Goal: Navigation & Orientation: Find specific page/section

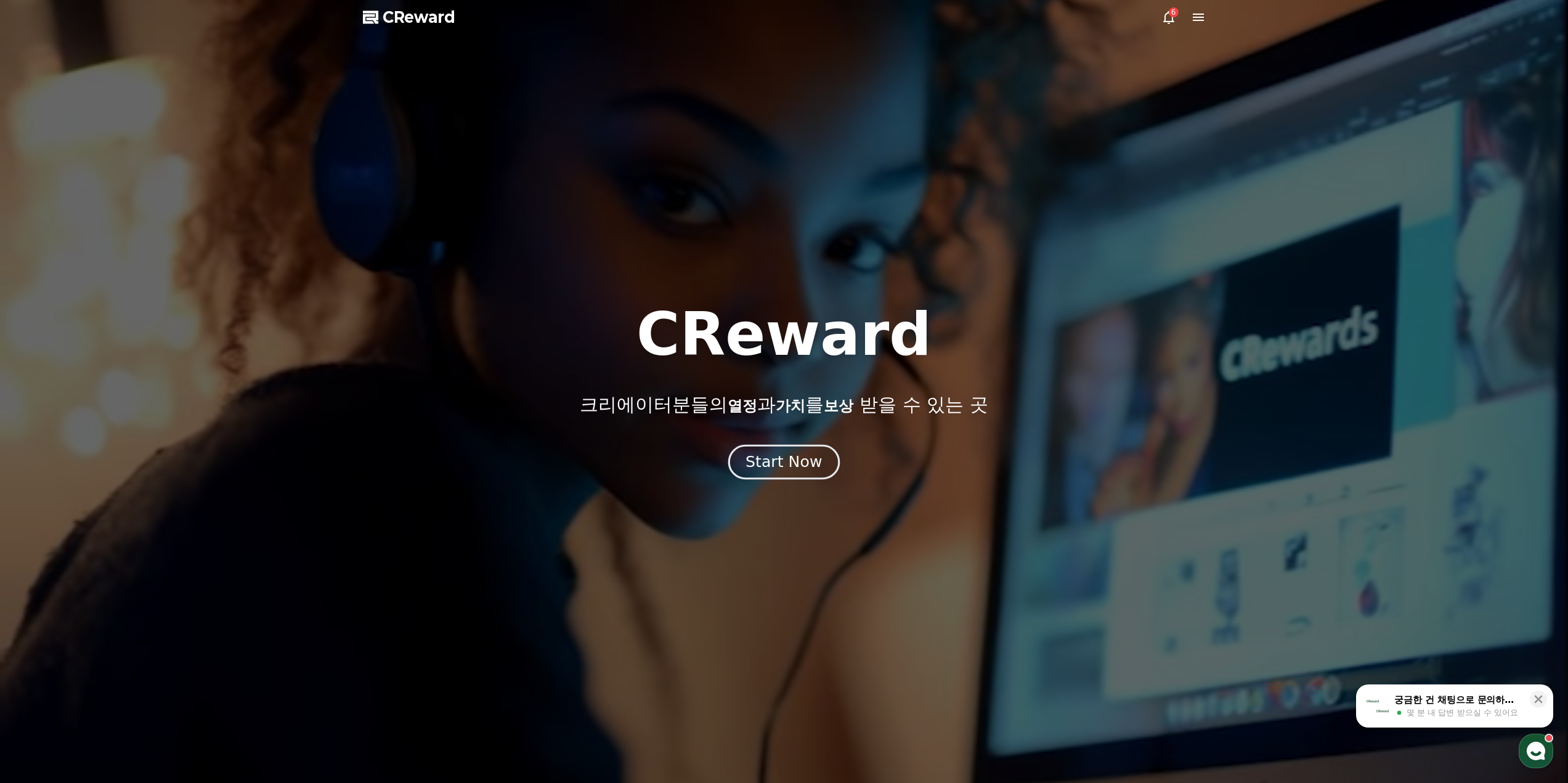
click at [798, 467] on div "Start Now" at bounding box center [783, 461] width 76 height 21
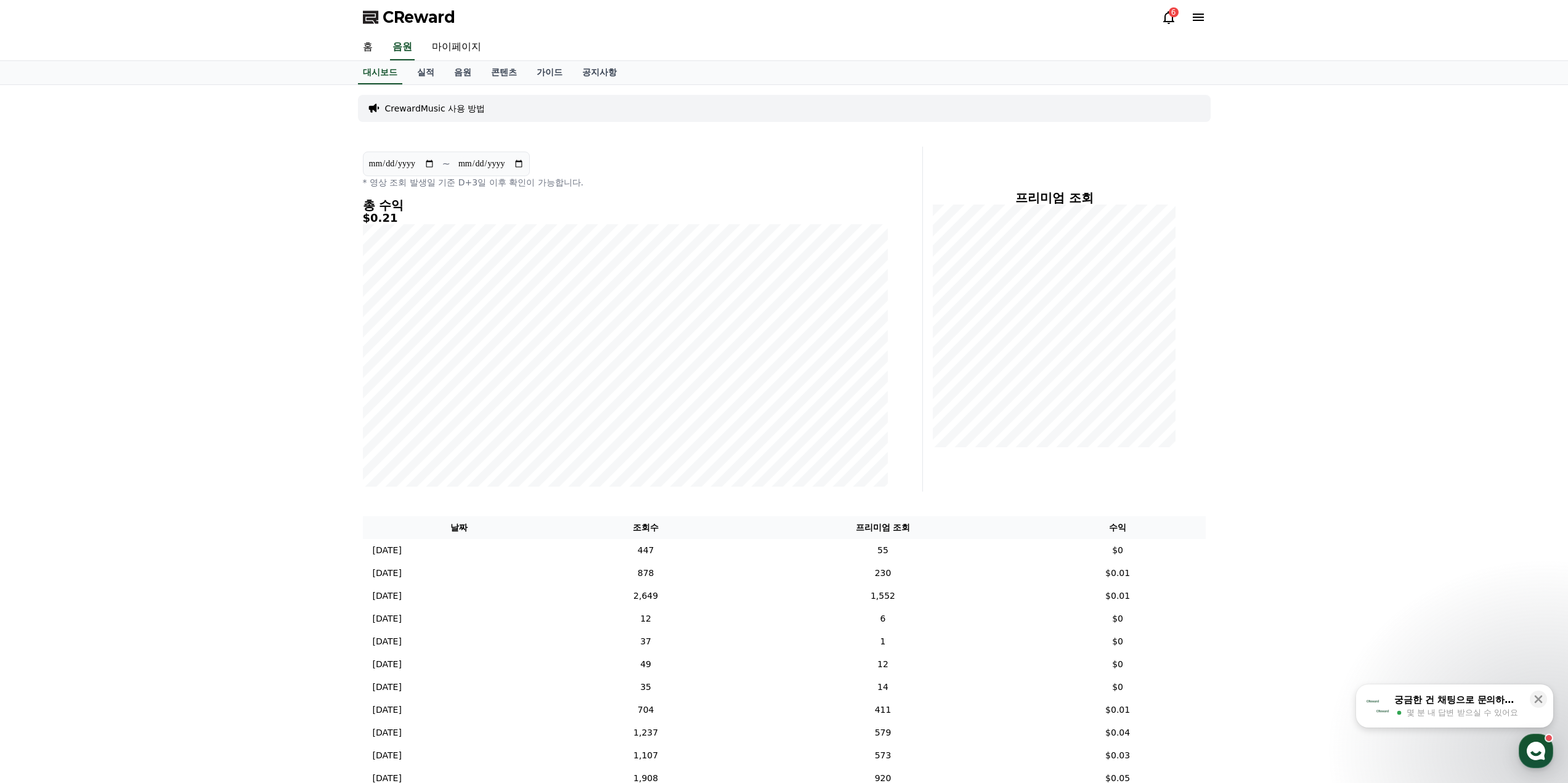
click at [419, 8] on span "CReward" at bounding box center [419, 17] width 73 height 20
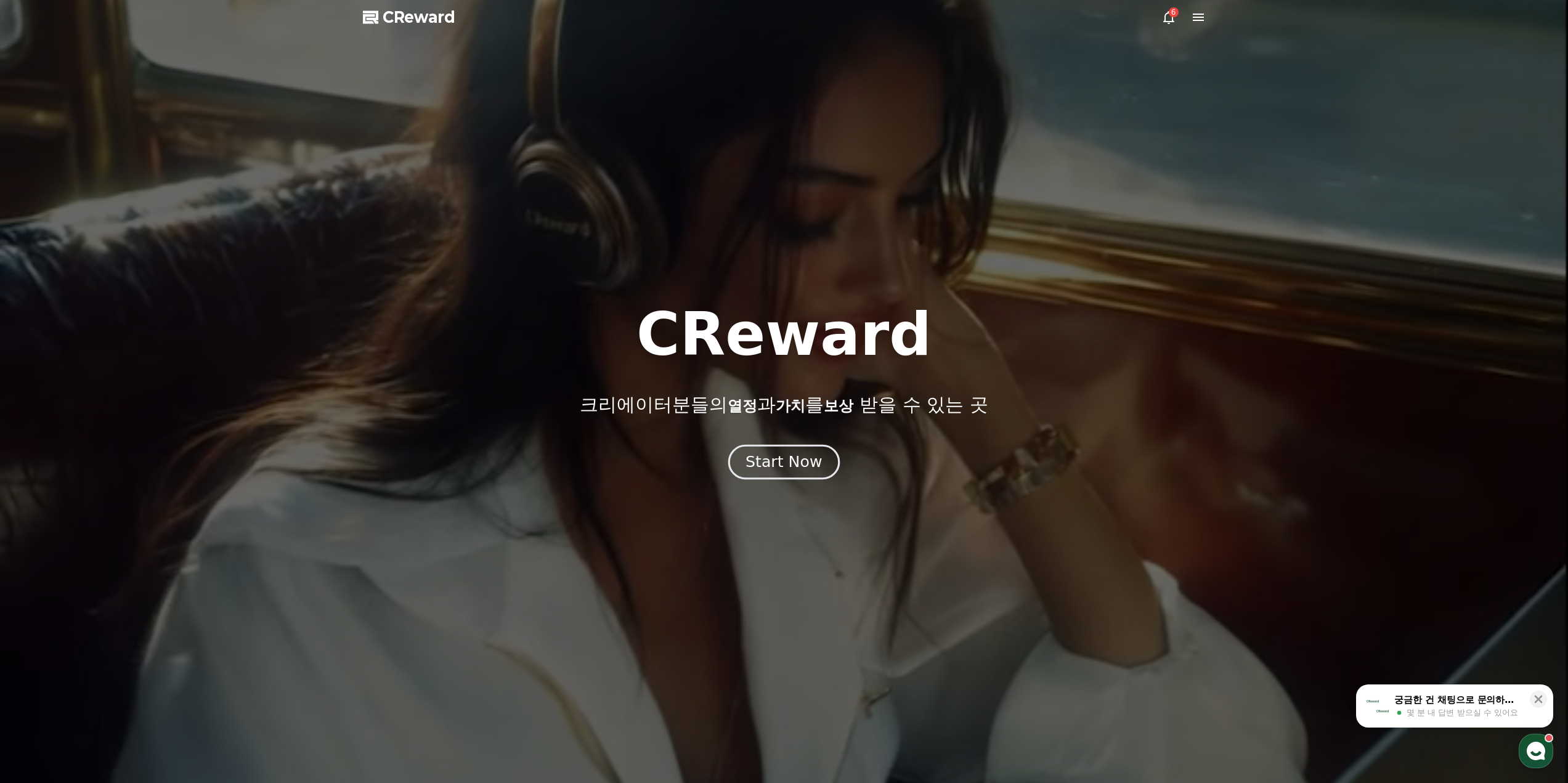
click at [789, 456] on div "Start Now" at bounding box center [783, 461] width 76 height 21
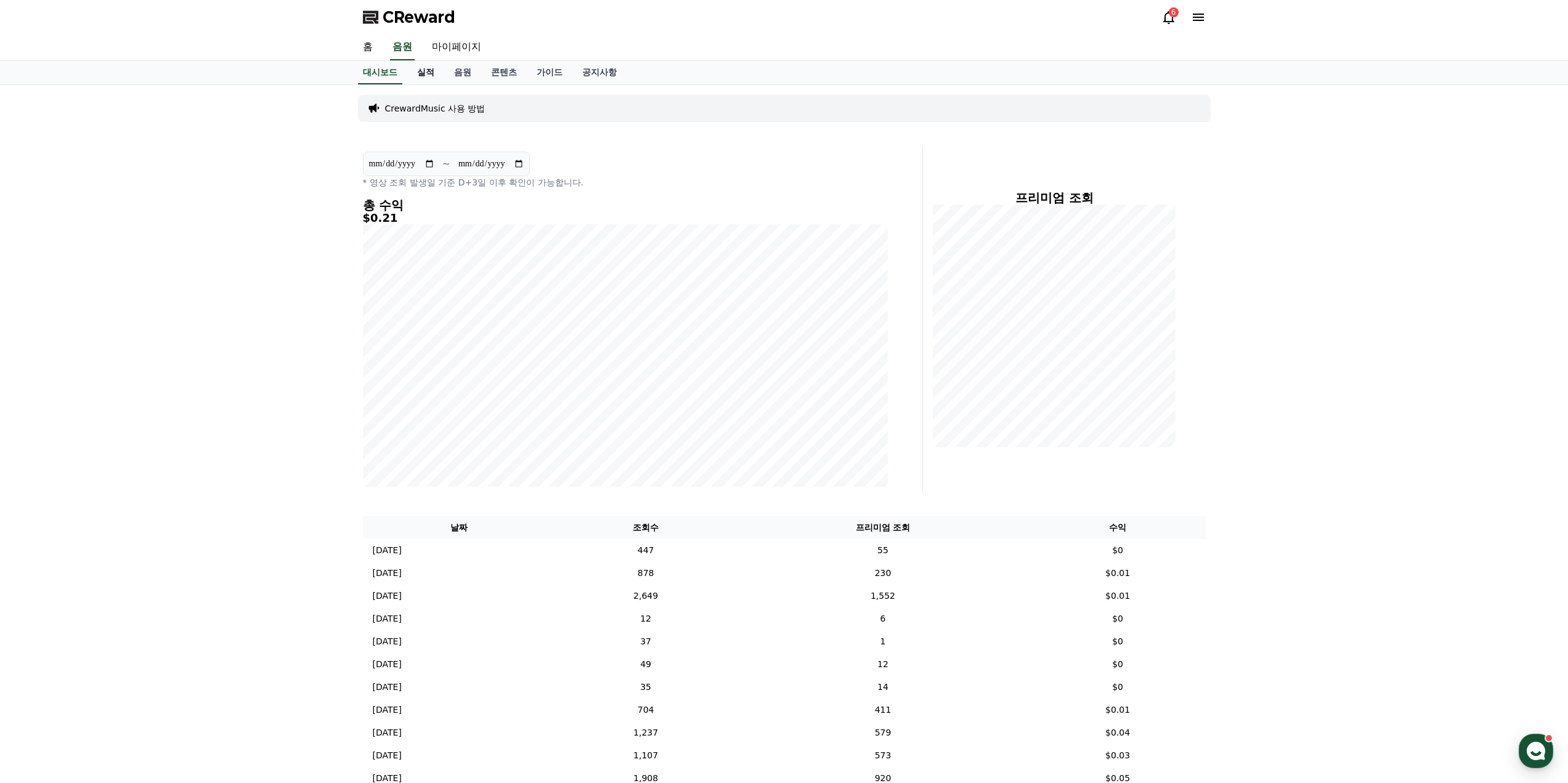
click at [425, 71] on link "실적" at bounding box center [426, 72] width 37 height 24
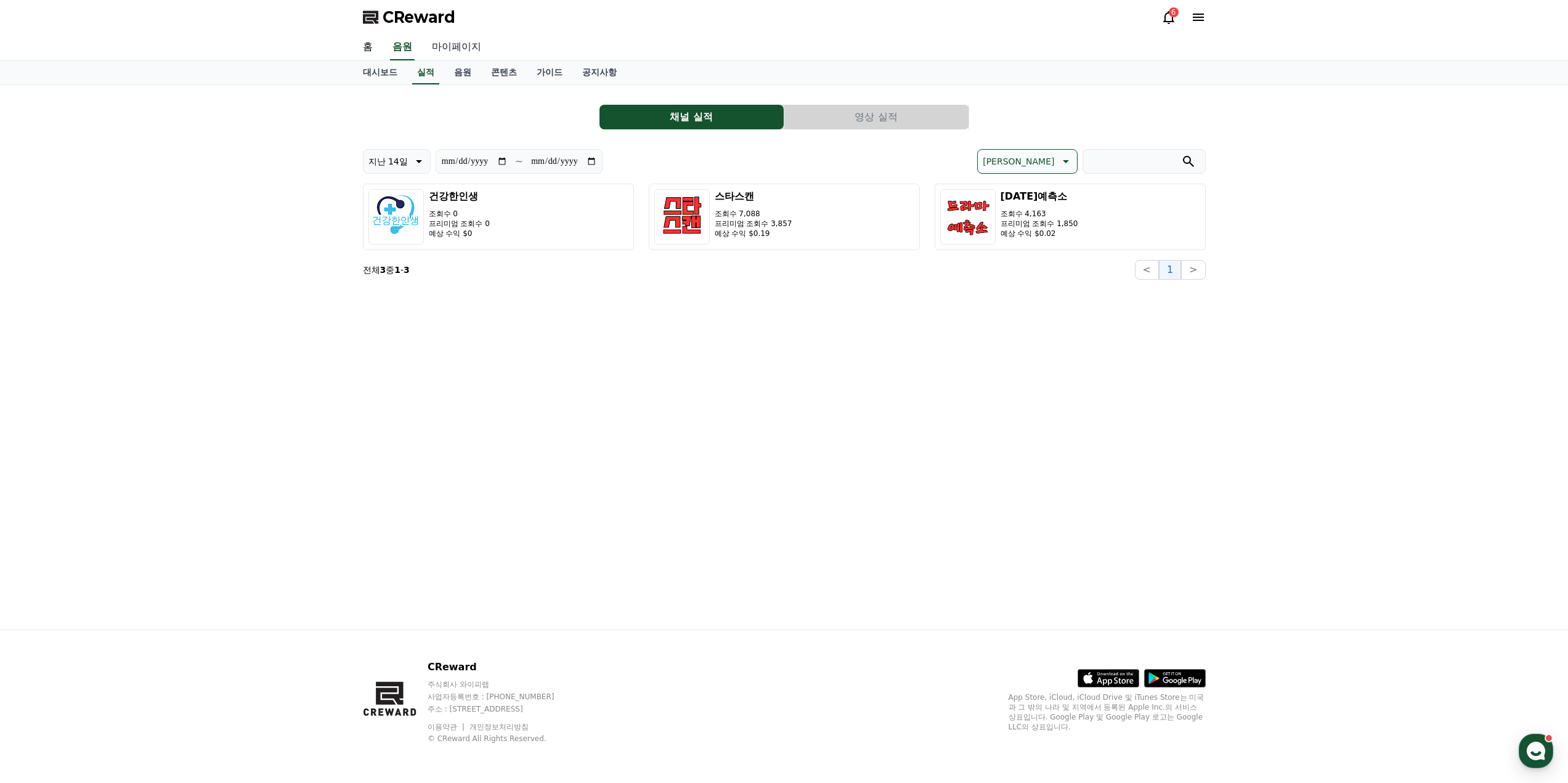
click at [466, 45] on link "마이페이지" at bounding box center [456, 47] width 69 height 26
select select "**********"
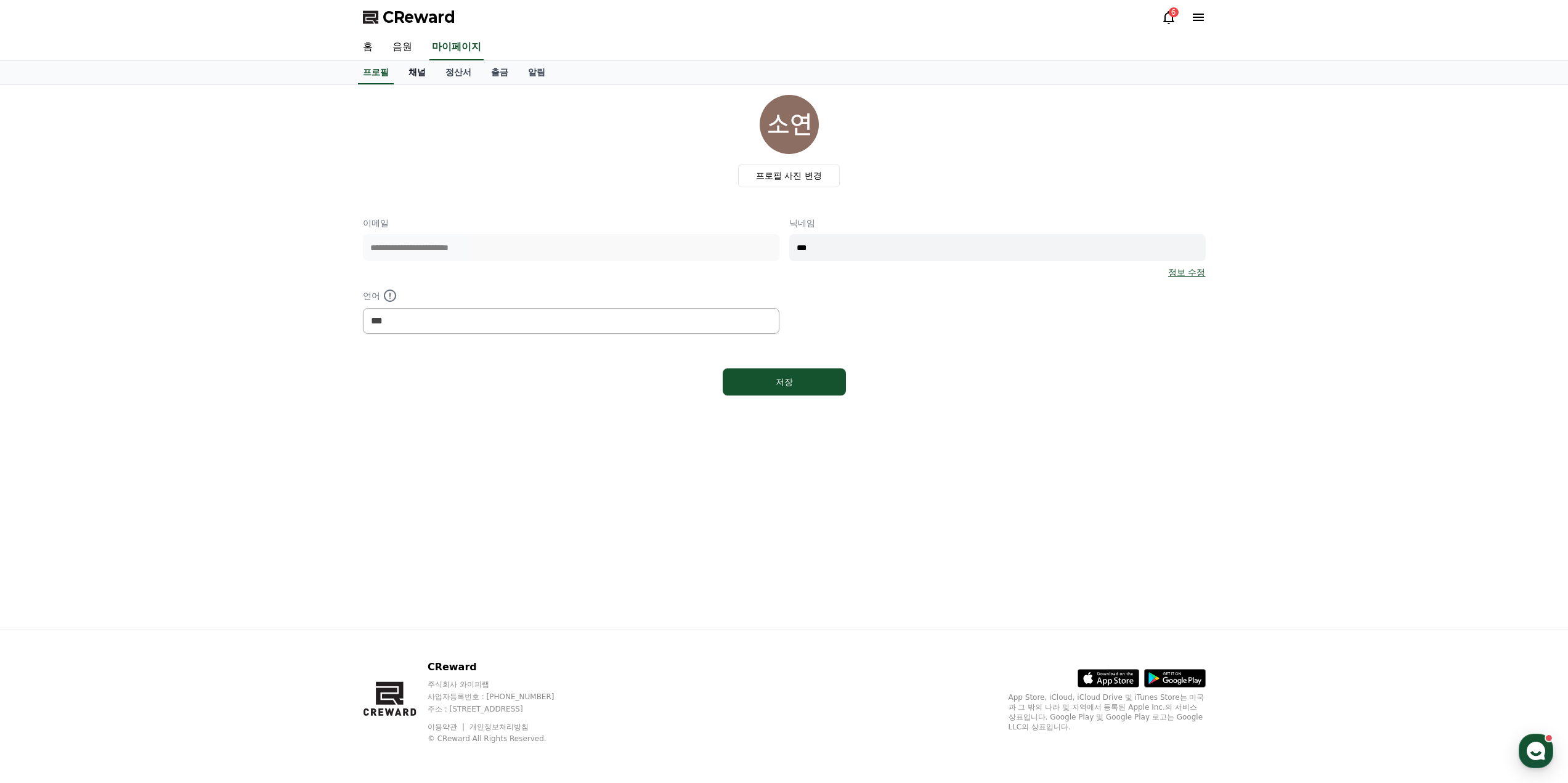
click at [408, 74] on link "채널" at bounding box center [417, 72] width 37 height 24
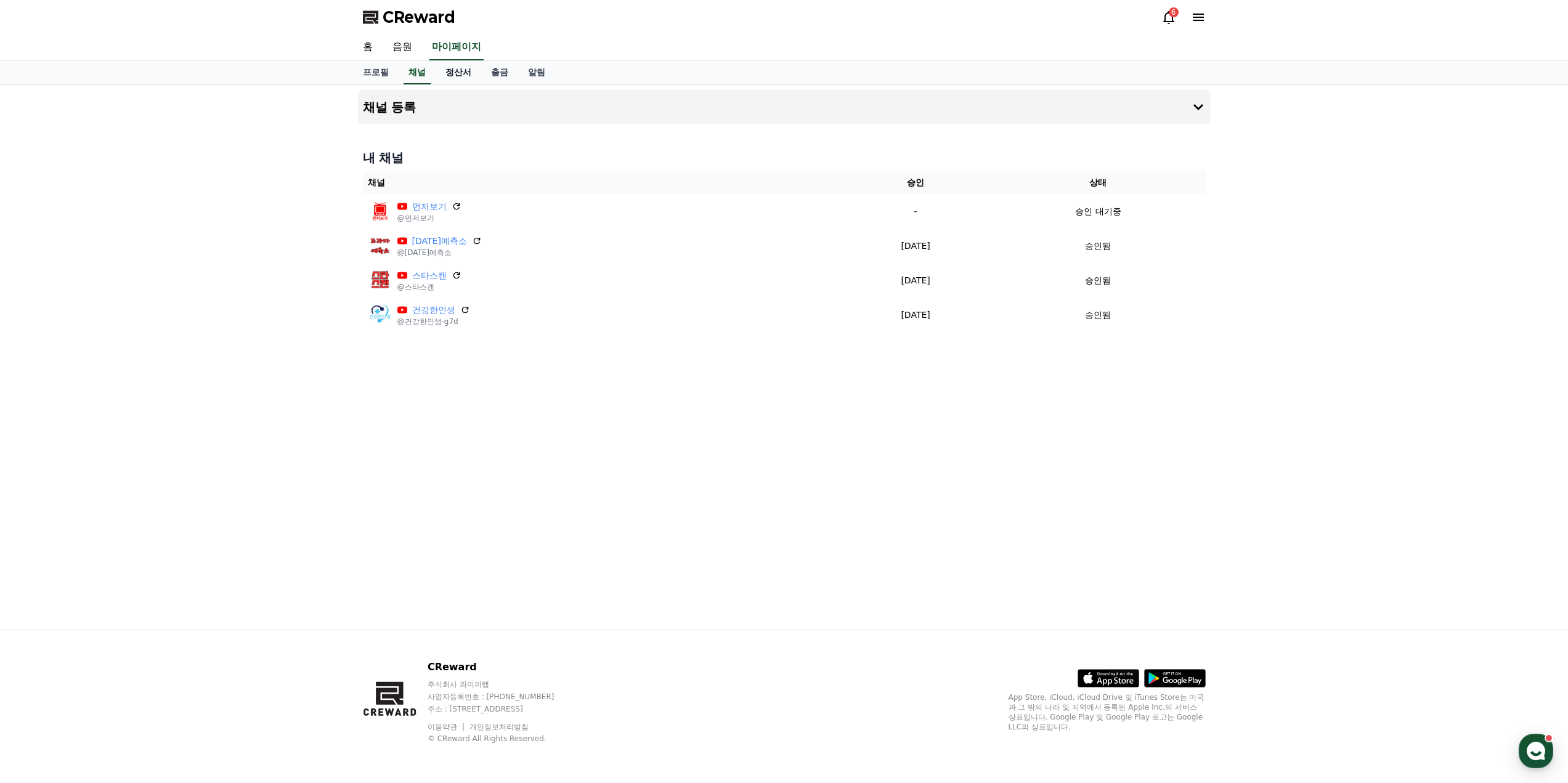
click at [460, 65] on link "정산서" at bounding box center [458, 72] width 45 height 24
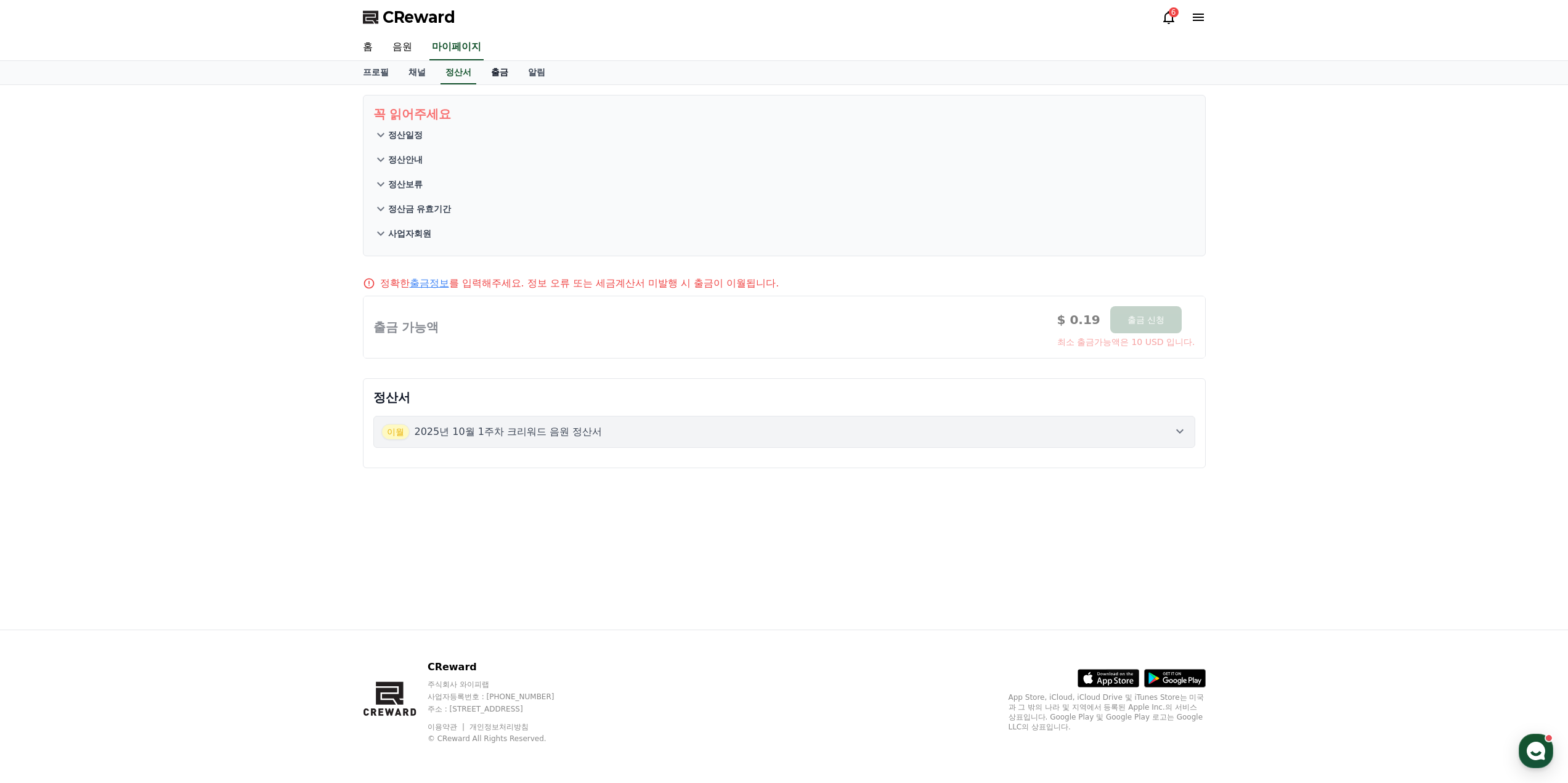
click at [504, 66] on link "출금" at bounding box center [500, 72] width 37 height 24
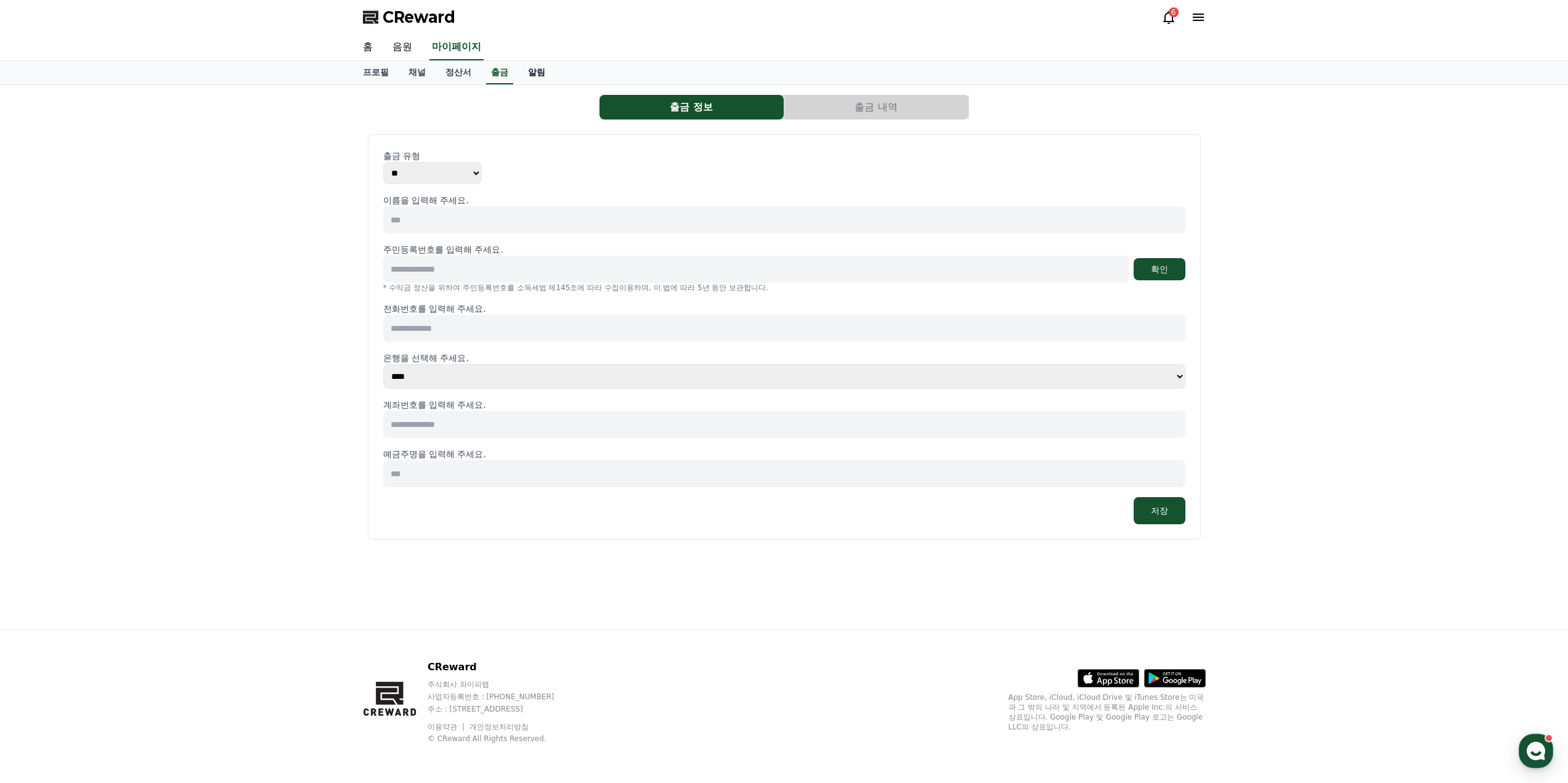
click at [543, 72] on link "알림" at bounding box center [536, 72] width 37 height 24
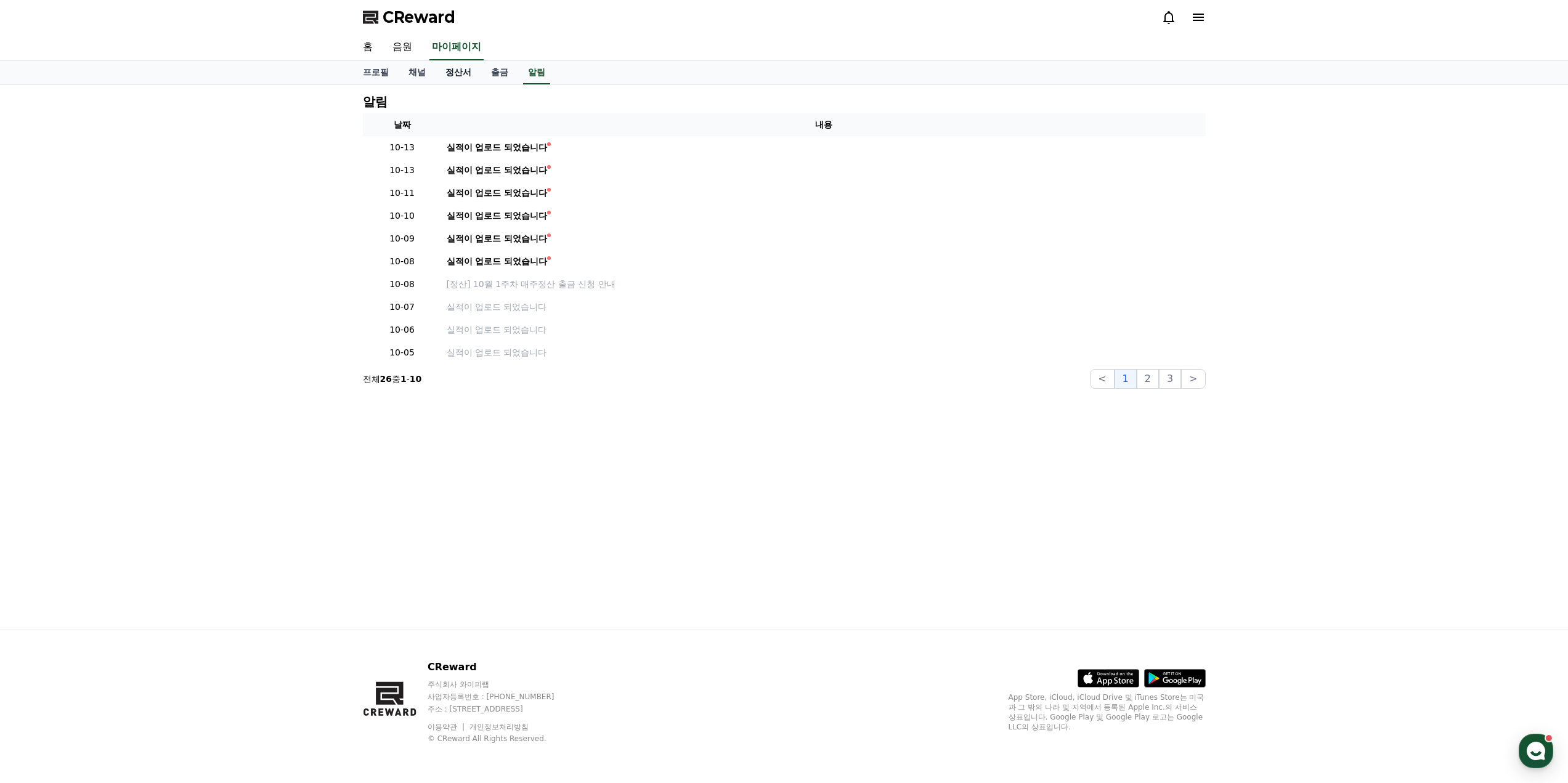
click at [464, 68] on link "정산서" at bounding box center [458, 72] width 45 height 24
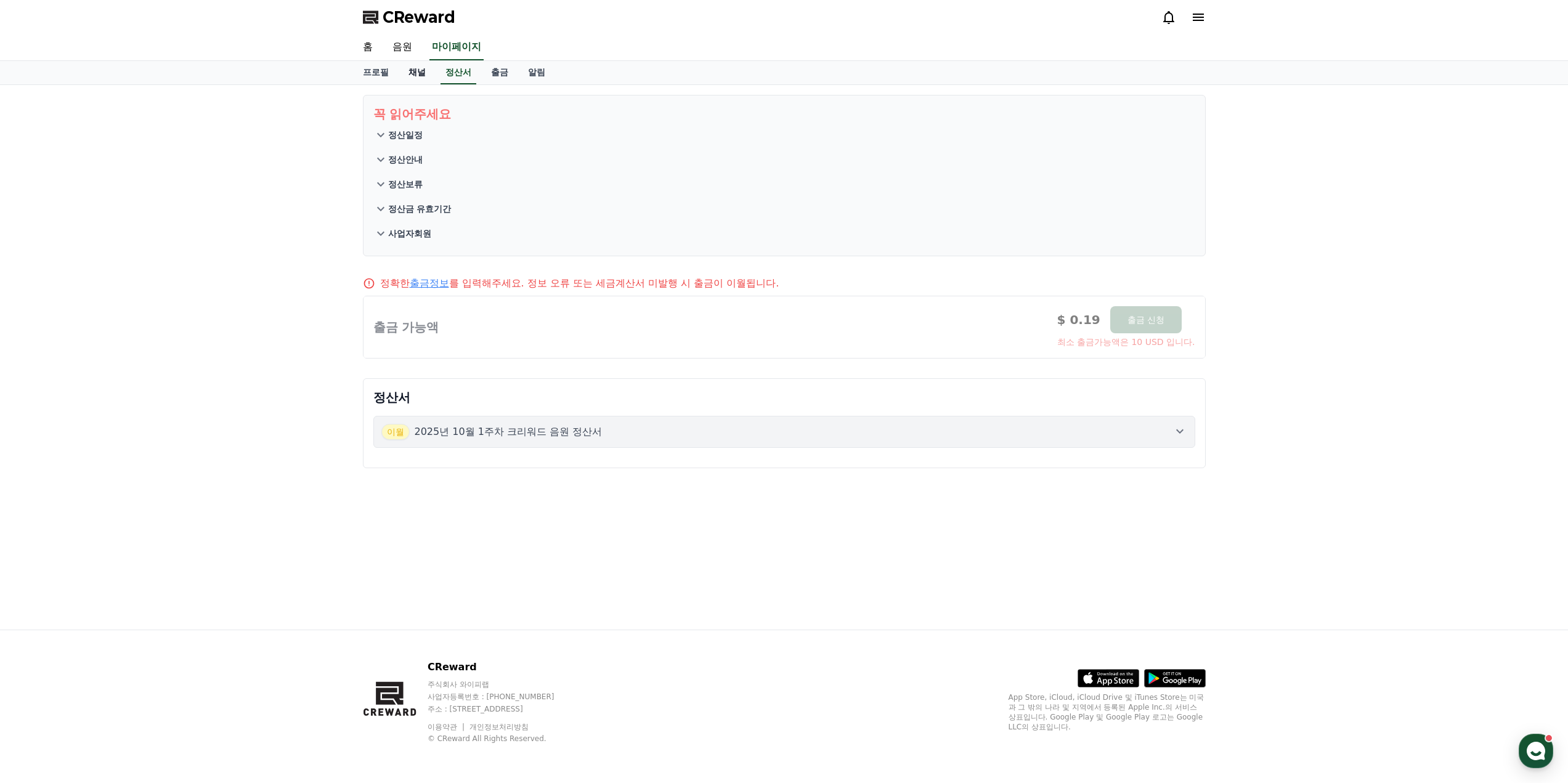
click at [414, 73] on link "채널" at bounding box center [417, 72] width 37 height 24
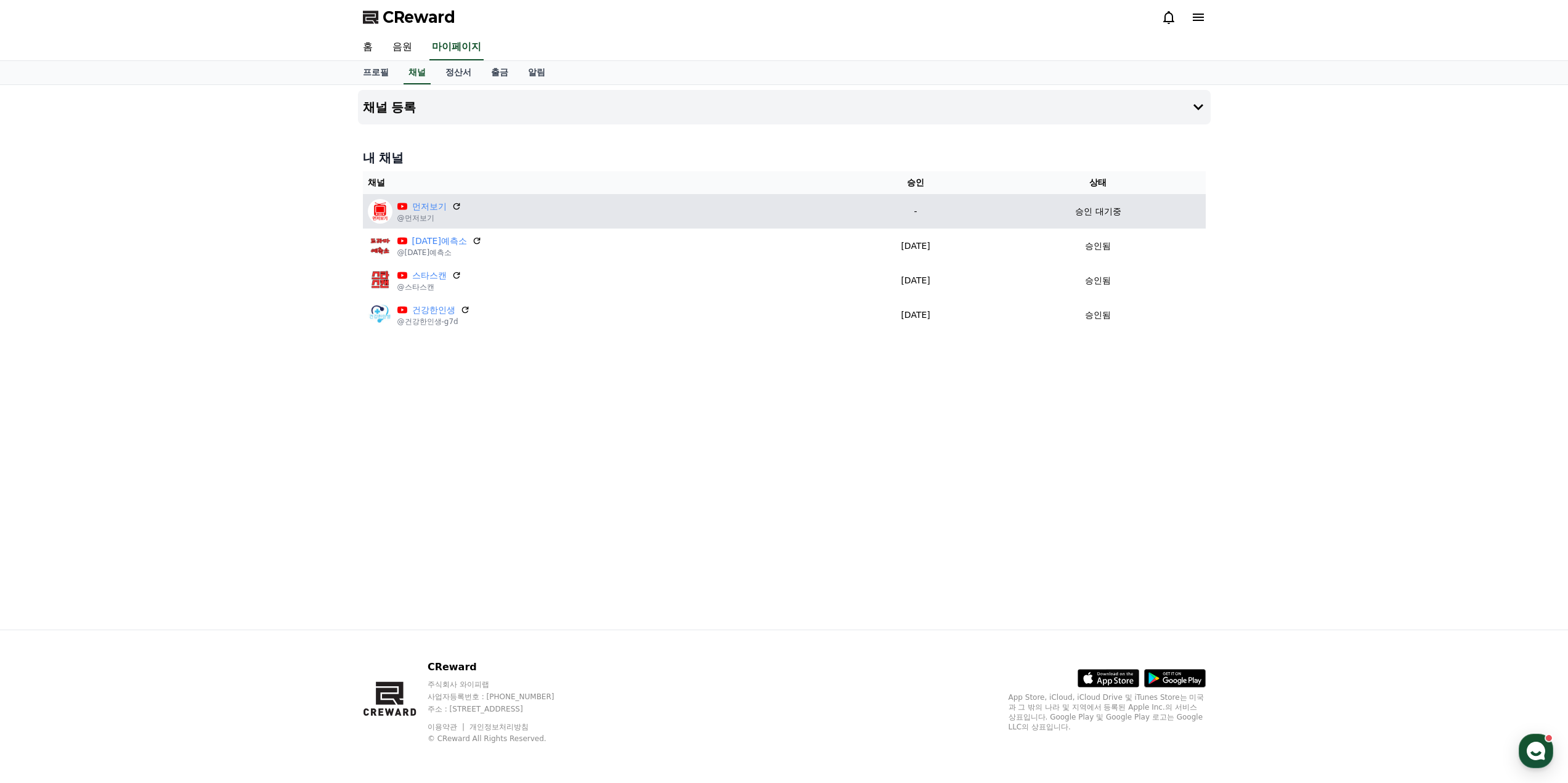
click at [912, 213] on p "-" at bounding box center [915, 212] width 141 height 13
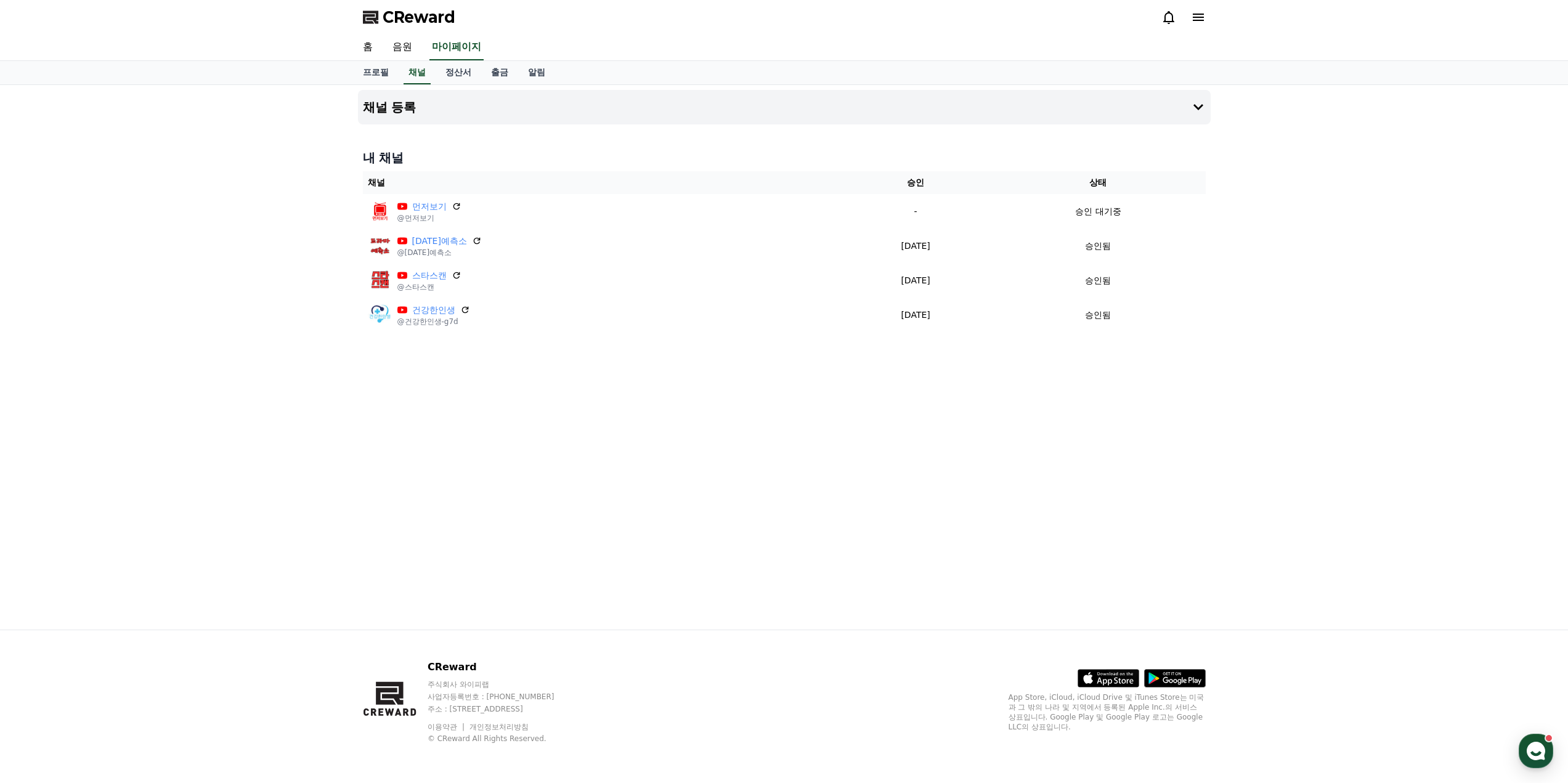
click at [270, 229] on div "채널 등록 내 채널 채널 승인 상태 먼저보기 @먼저보기 - 승인 대기중 [DATE]예측소 @[DATE]예측소 [DATE] 09-24 승인됨 스…" at bounding box center [784, 357] width 1568 height 545
